Goal: Transaction & Acquisition: Purchase product/service

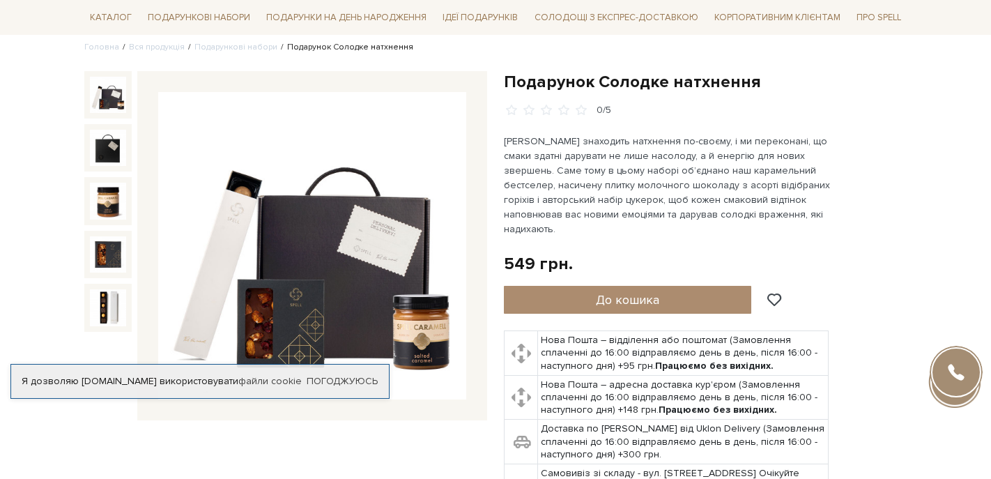
scroll to position [112, 0]
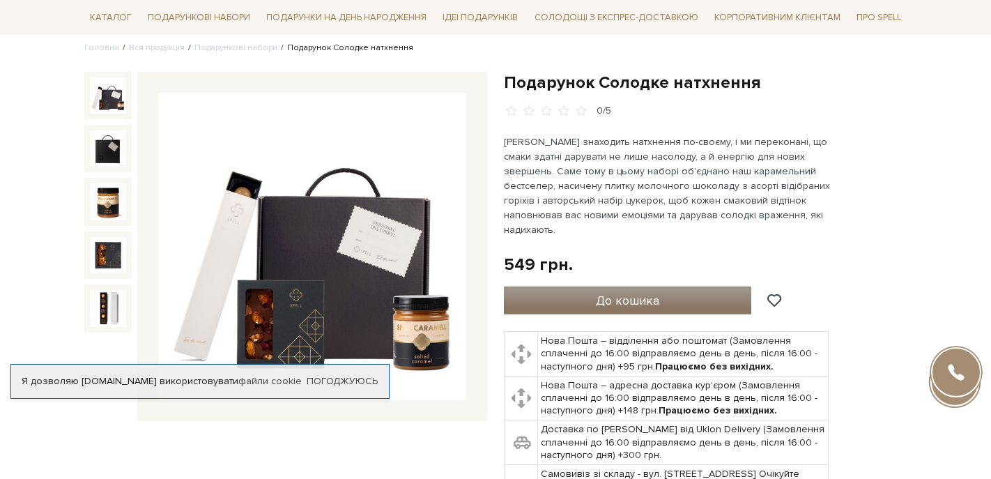
click at [640, 293] on span "До кошика" at bounding box center [627, 300] width 63 height 15
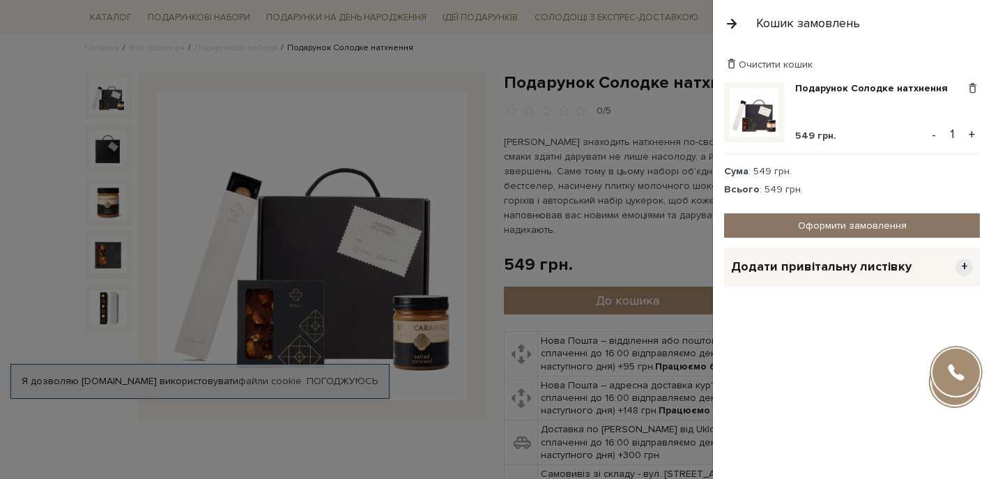
click at [824, 224] on link "Оформити замовлення" at bounding box center [852, 225] width 256 height 24
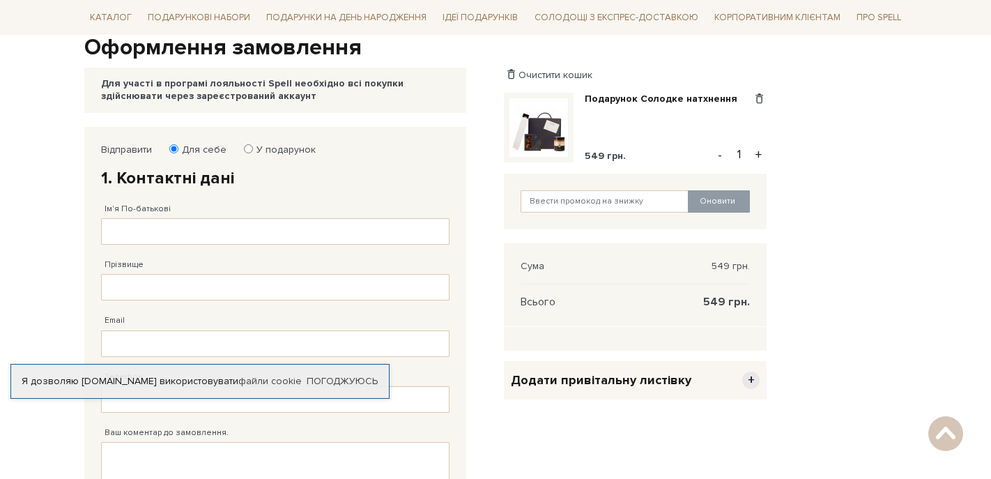
scroll to position [120, 0]
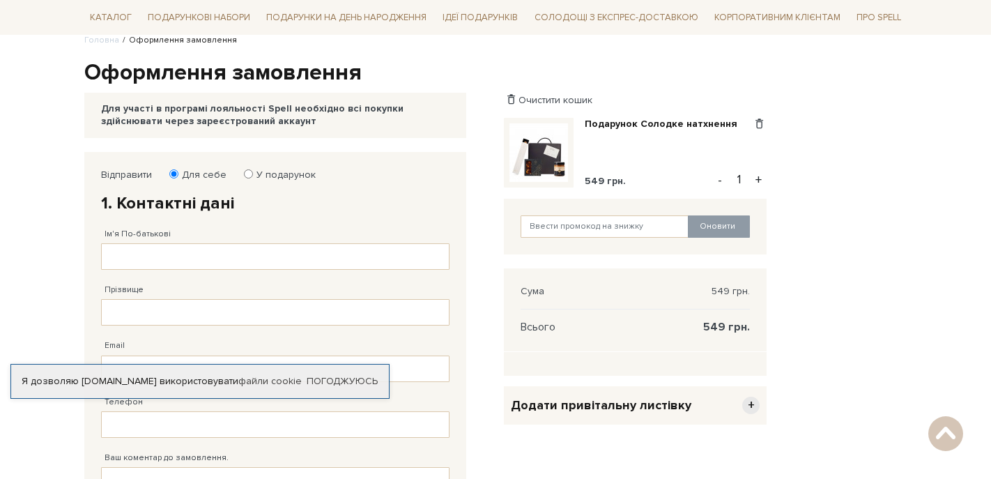
click at [244, 175] on input "У подарунок" at bounding box center [248, 173] width 9 height 9
radio input "true"
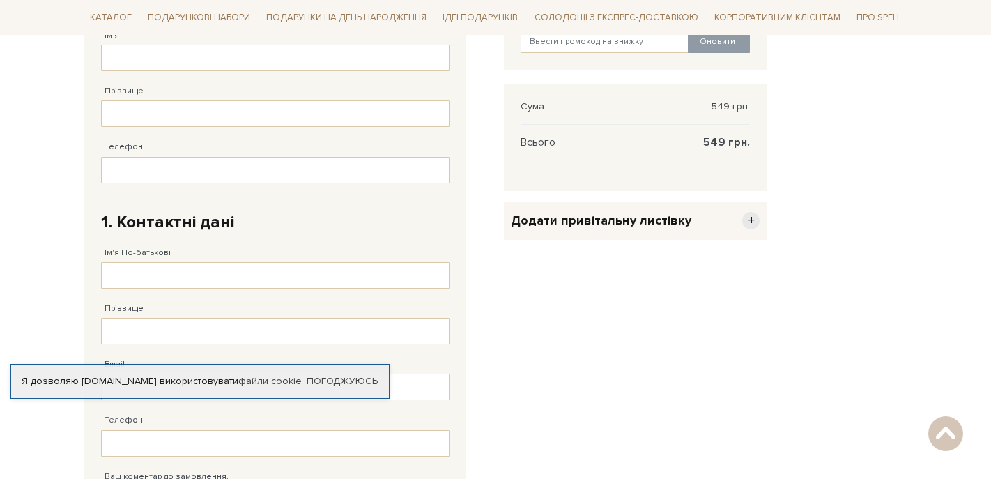
scroll to position [0, 0]
